Goal: Task Accomplishment & Management: Use online tool/utility

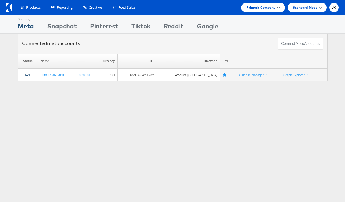
click at [259, 11] on div "Primark Company" at bounding box center [262, 7] width 43 height 9
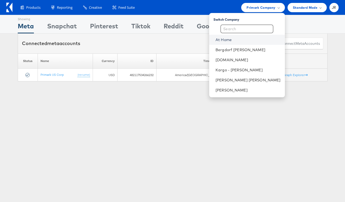
click at [255, 40] on link "At Home" at bounding box center [247, 39] width 65 height 5
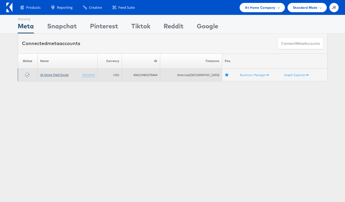
click at [61, 75] on link "At Home Paid Social" at bounding box center [54, 75] width 28 height 4
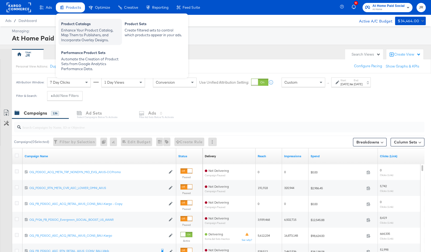
click at [79, 27] on div "Product Catalogs" at bounding box center [90, 24] width 58 height 6
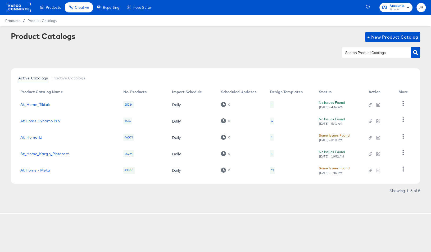
click at [42, 171] on link "At Home - Meta" at bounding box center [35, 170] width 30 height 4
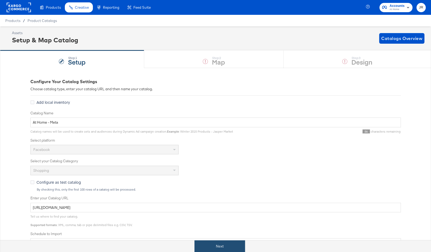
click at [230, 244] on button "Next" at bounding box center [220, 246] width 51 height 12
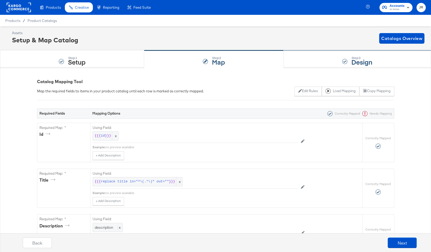
click at [297, 61] on div "Step: 3 Design" at bounding box center [357, 59] width 147 height 17
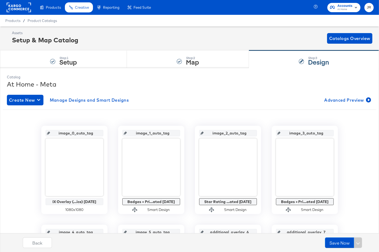
click at [23, 7] on rect at bounding box center [19, 8] width 24 height 10
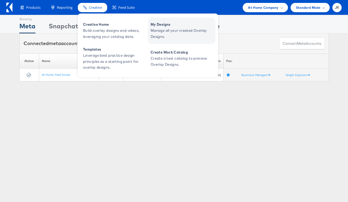
click at [162, 31] on span "Manage all your created Overlay Designs." at bounding box center [183, 34] width 64 height 12
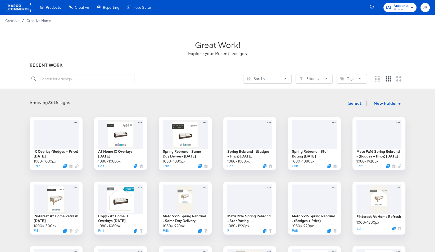
scroll to position [90, 0]
